Goal: Information Seeking & Learning: Find specific fact

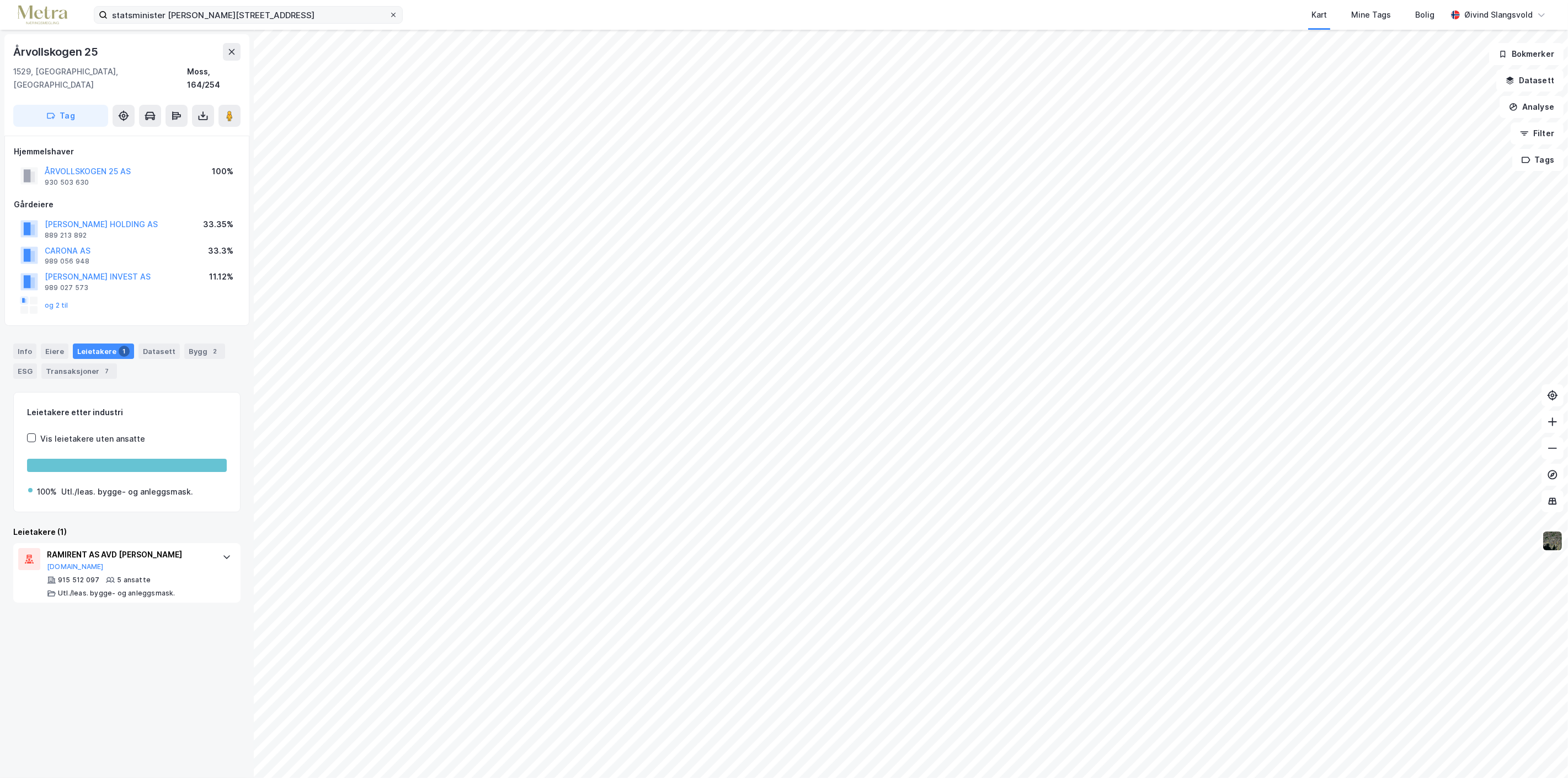
click at [392, 15] on icon at bounding box center [393, 15] width 6 height 6
click at [389, 15] on input "statsminister [PERSON_NAME][STREET_ADDRESS]" at bounding box center [248, 15] width 282 height 17
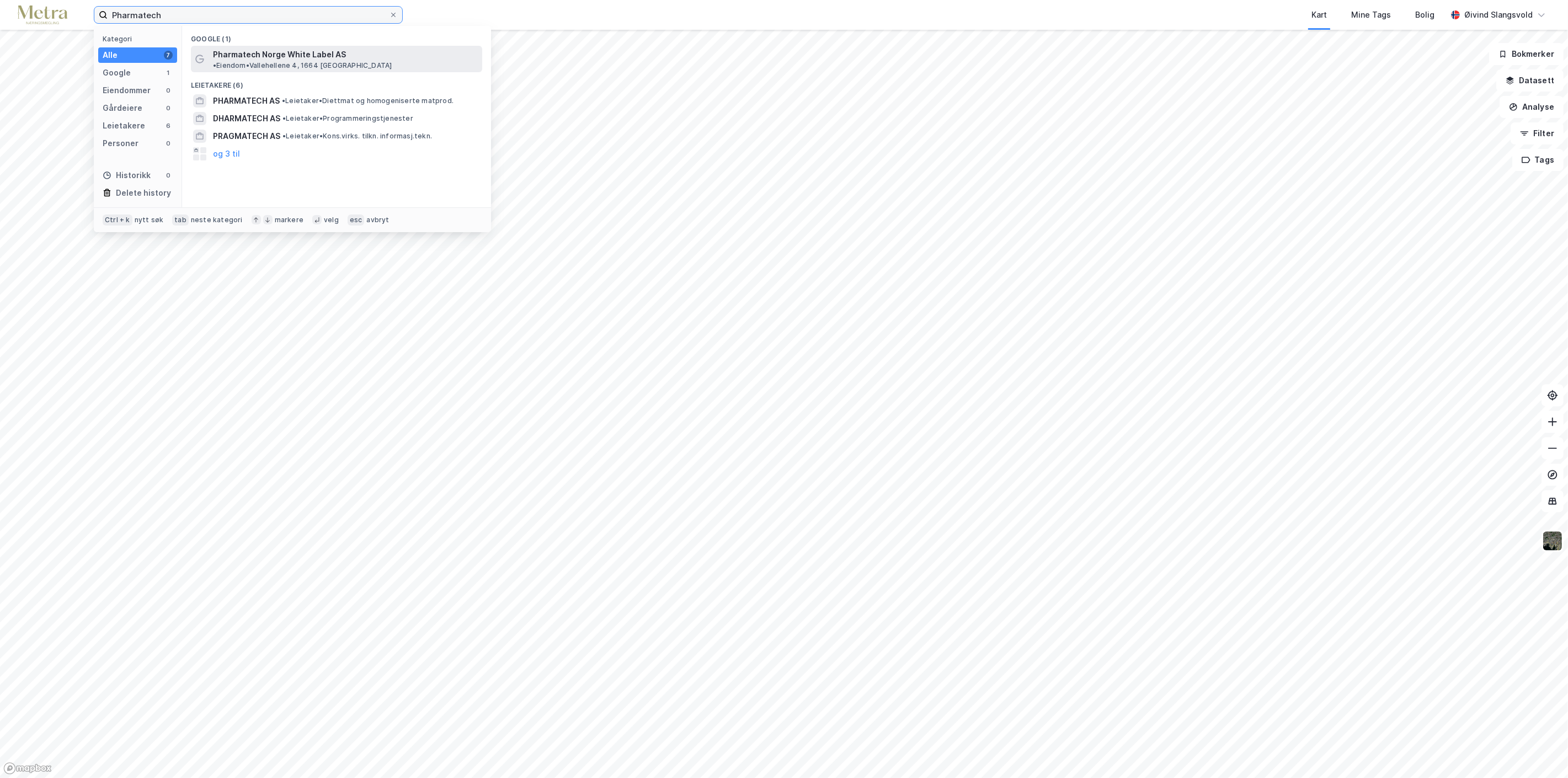
type input "Pharmatech"
click at [320, 52] on span "Pharmatech Norge White Label AS" at bounding box center [280, 54] width 133 height 13
